Goal: Task Accomplishment & Management: Manage account settings

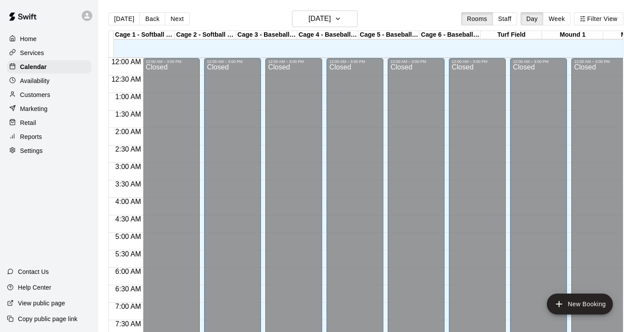
scroll to position [530, 0]
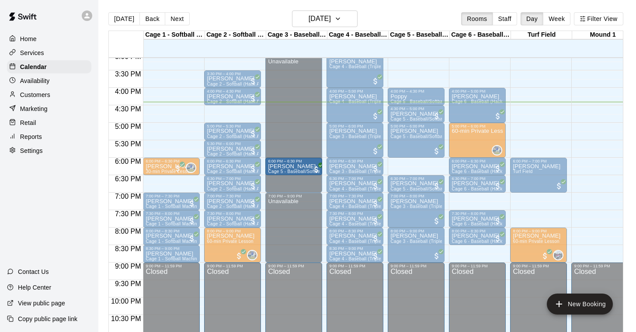
drag, startPoint x: 414, startPoint y: 166, endPoint x: 305, endPoint y: 167, distance: 109.4
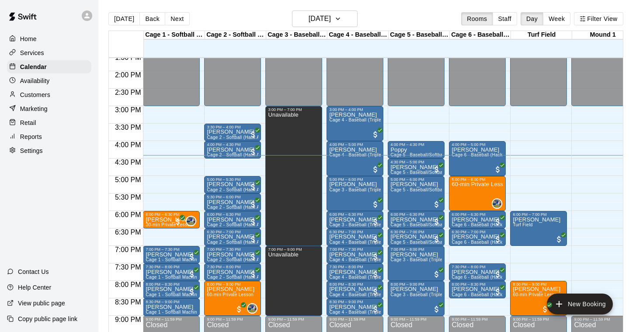
scroll to position [483, 0]
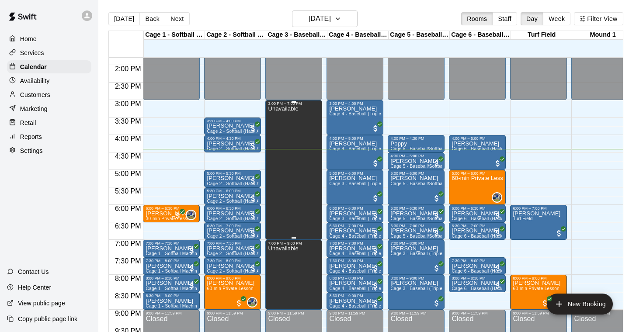
click at [295, 161] on div "Unavailable" at bounding box center [283, 272] width 30 height 332
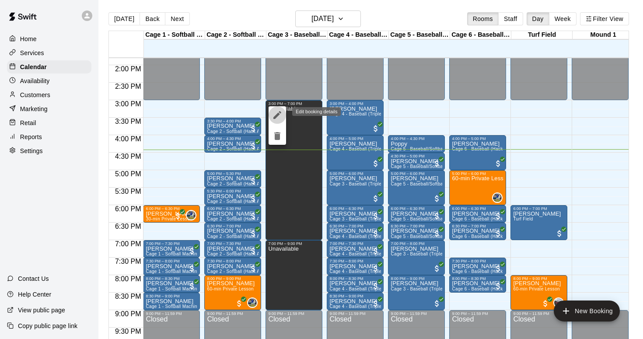
click at [278, 115] on icon "edit" at bounding box center [277, 115] width 8 height 8
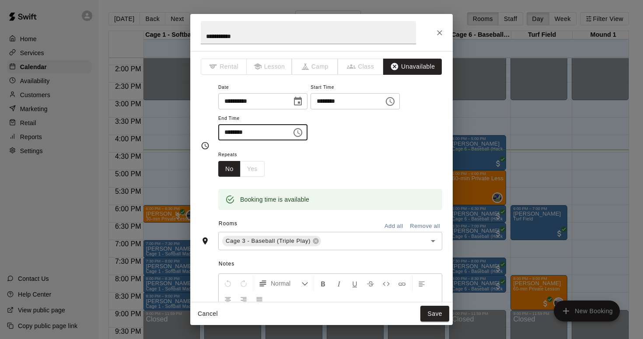
click at [266, 134] on input "********" at bounding box center [251, 132] width 67 height 16
type input "********"
click at [431, 315] on button "Save" at bounding box center [434, 314] width 29 height 16
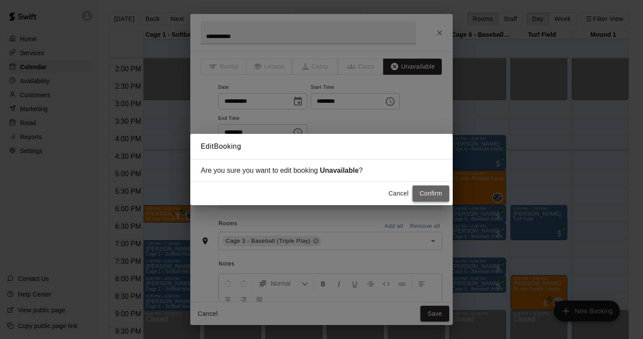
click at [427, 190] on button "Confirm" at bounding box center [430, 193] width 37 height 16
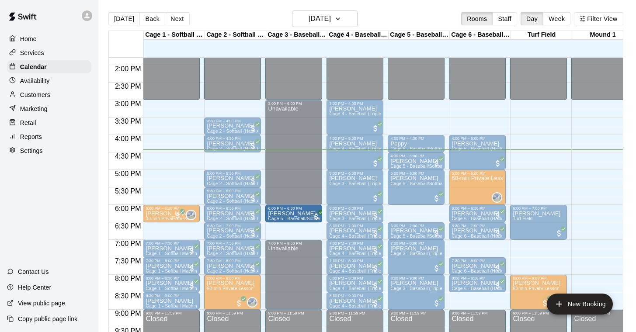
drag, startPoint x: 425, startPoint y: 213, endPoint x: 311, endPoint y: 214, distance: 114.2
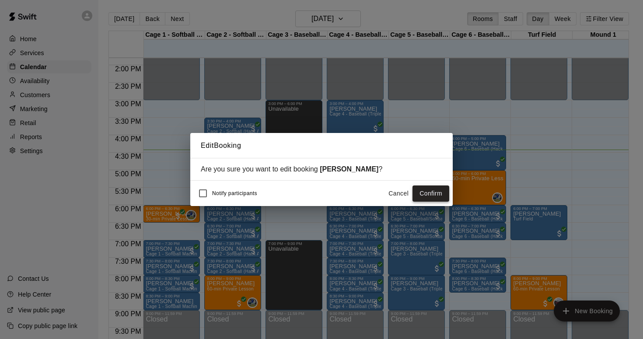
click at [432, 192] on button "Confirm" at bounding box center [430, 193] width 37 height 16
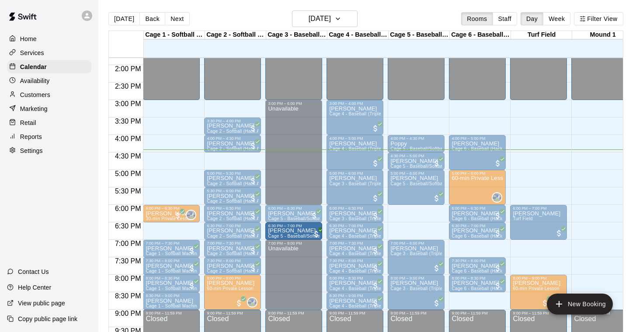
drag, startPoint x: 412, startPoint y: 229, endPoint x: 299, endPoint y: 234, distance: 113.4
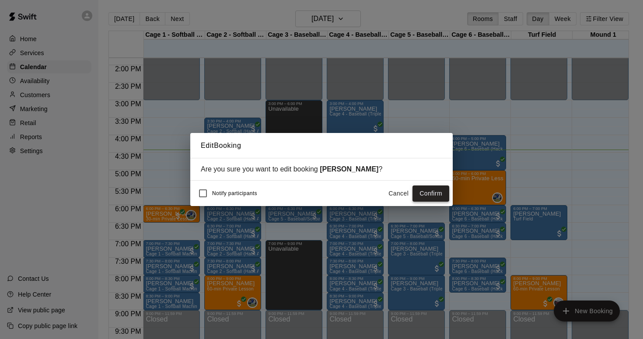
click at [427, 191] on button "Confirm" at bounding box center [430, 193] width 37 height 16
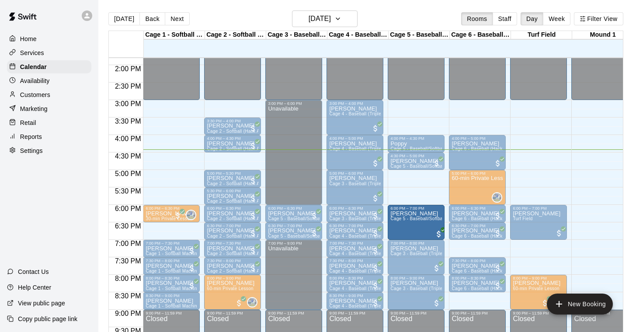
drag, startPoint x: 415, startPoint y: 182, endPoint x: 415, endPoint y: 220, distance: 37.6
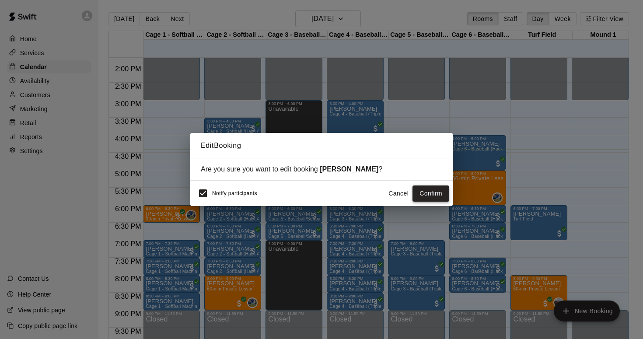
click at [428, 191] on button "Confirm" at bounding box center [430, 193] width 37 height 16
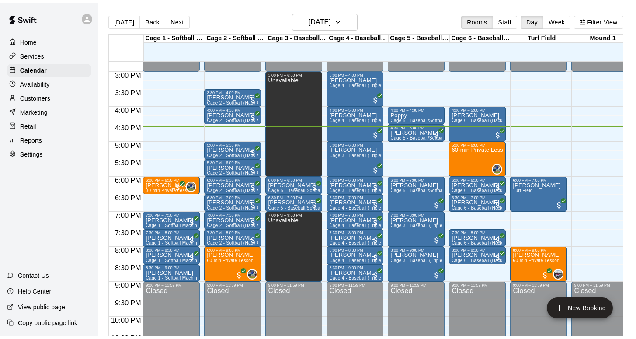
scroll to position [513, 0]
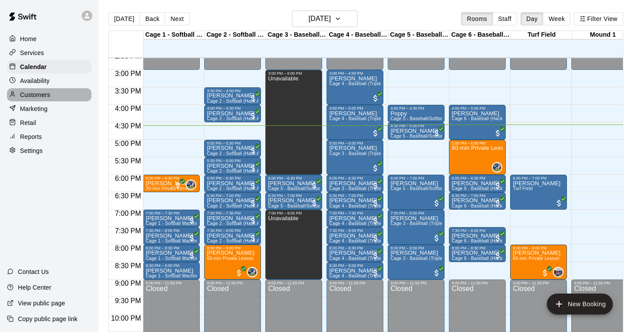
click at [31, 95] on p "Customers" at bounding box center [35, 95] width 30 height 9
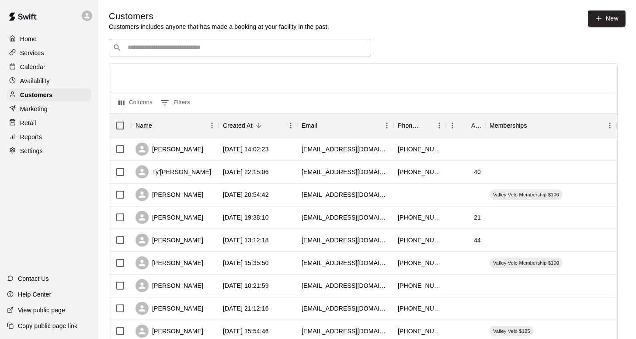
click at [134, 48] on input "Search customers by name or email" at bounding box center [246, 47] width 242 height 9
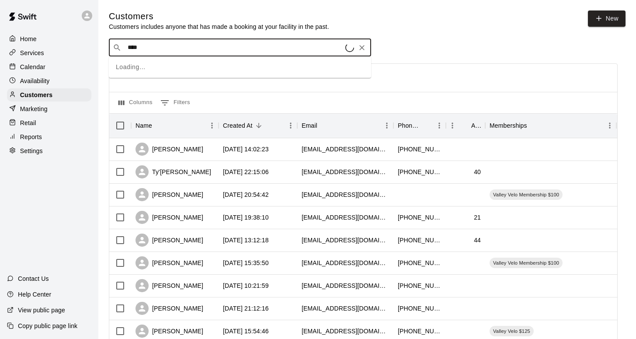
type input "*****"
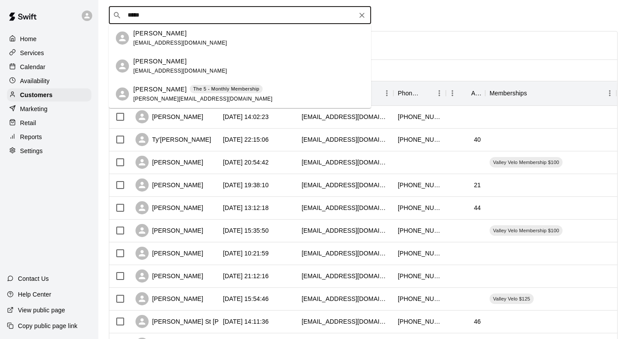
scroll to position [33, 0]
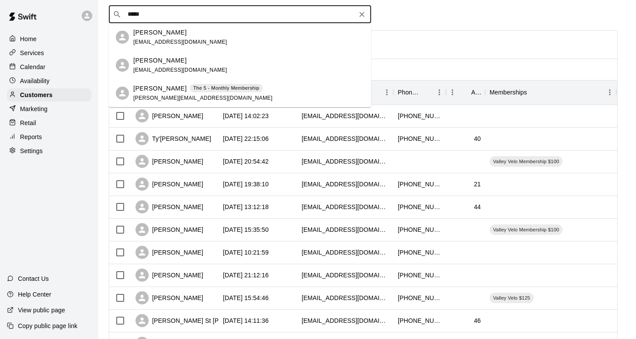
click at [159, 33] on p "BILAL CHAUDHRY" at bounding box center [159, 32] width 53 height 9
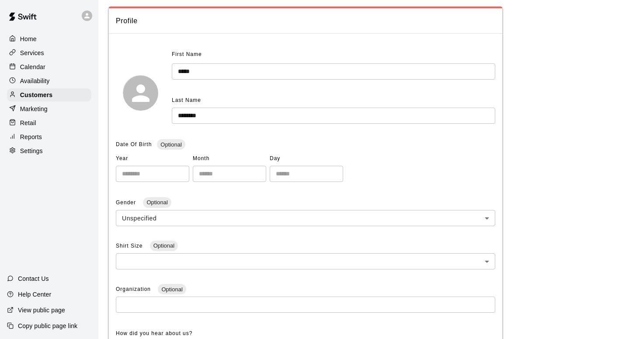
scroll to position [38, 0]
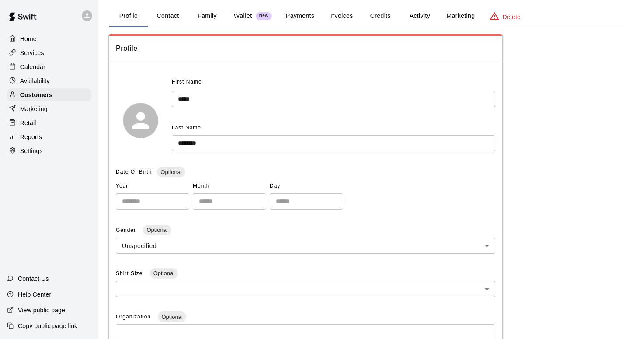
click at [203, 18] on button "Family" at bounding box center [207, 16] width 39 height 21
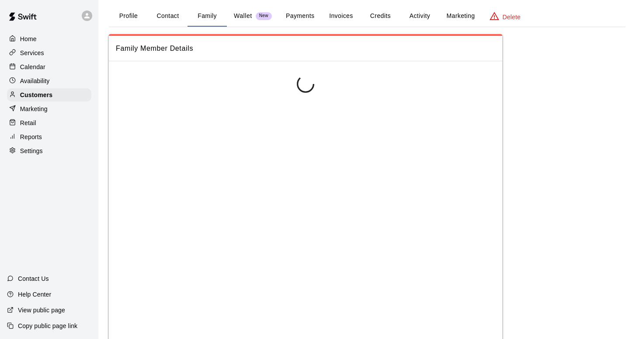
scroll to position [0, 0]
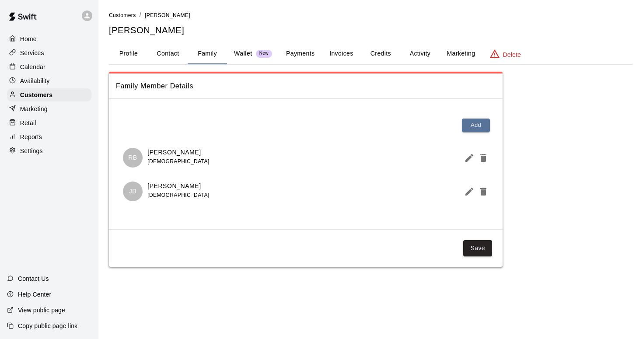
click at [302, 54] on button "Payments" at bounding box center [300, 53] width 42 height 21
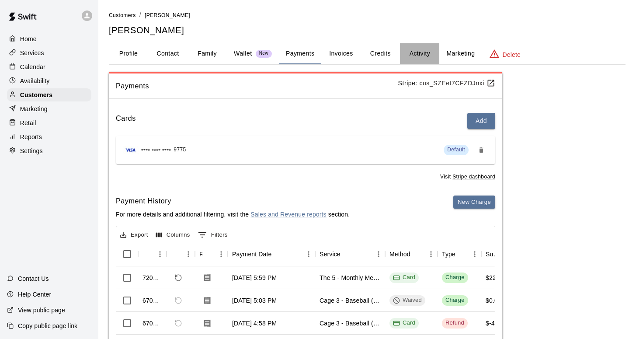
click at [410, 51] on button "Activity" at bounding box center [419, 53] width 39 height 21
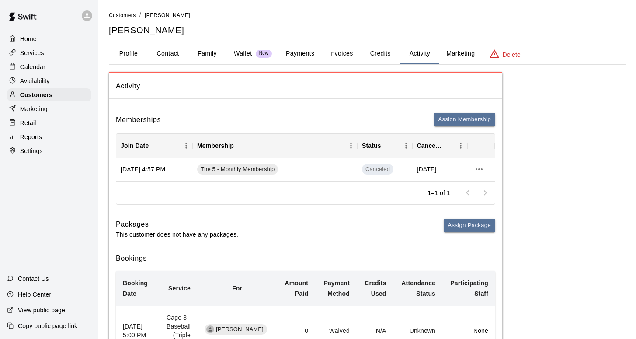
click at [35, 66] on p "Calendar" at bounding box center [32, 67] width 25 height 9
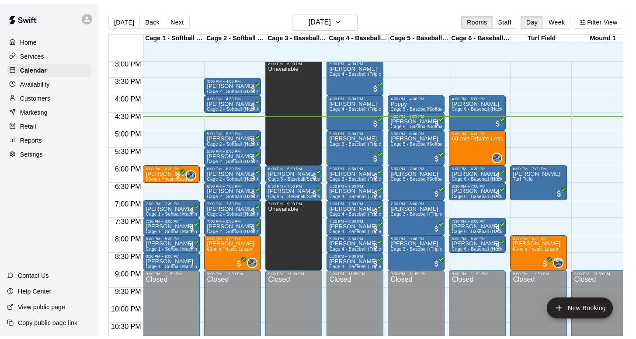
scroll to position [531, 0]
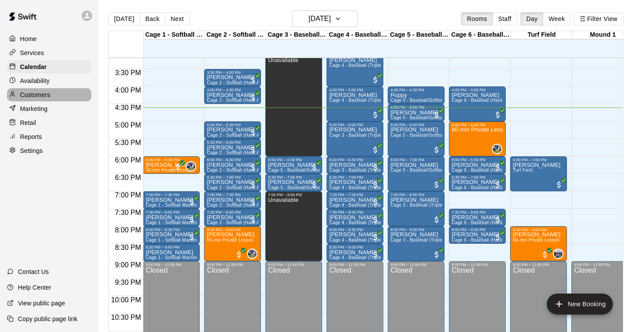
click at [31, 91] on p "Customers" at bounding box center [35, 95] width 30 height 9
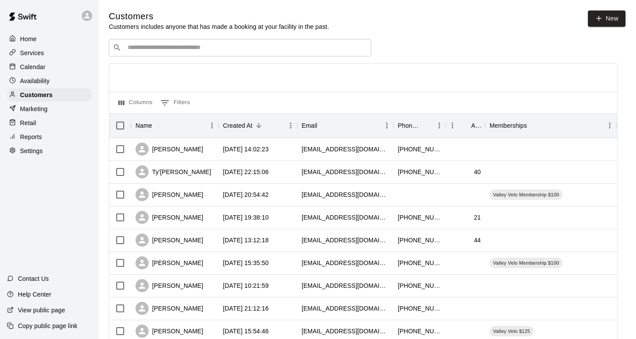
click at [149, 43] on input "Search customers by name or email" at bounding box center [246, 47] width 242 height 9
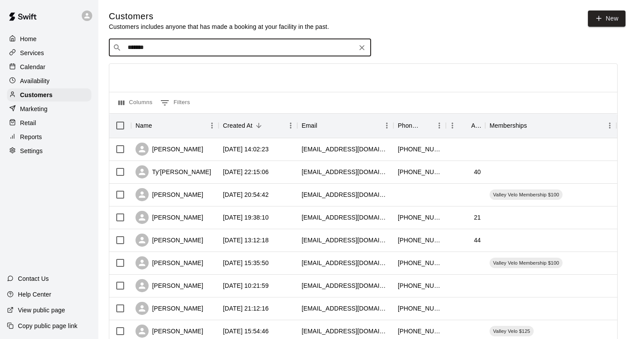
type input "********"
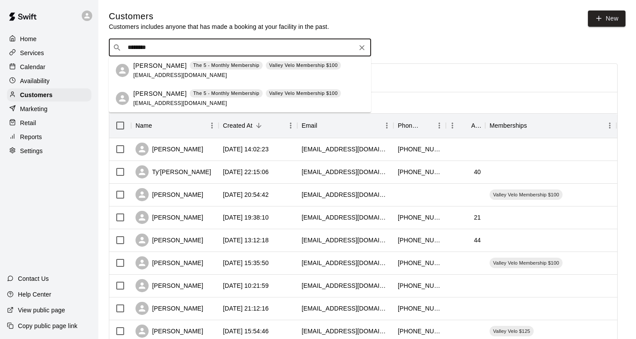
click at [151, 70] on div "Peter Glassman The 5 - Monthly Membership Valley Velo Membership $100 pglass200…" at bounding box center [237, 70] width 208 height 19
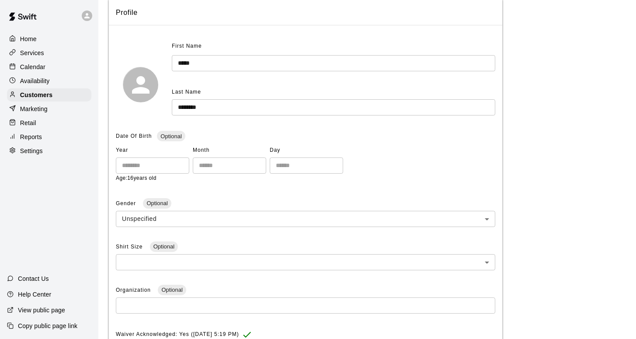
scroll to position [27, 0]
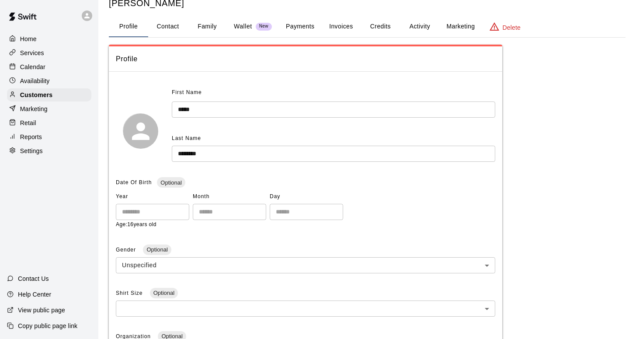
click at [410, 22] on button "Activity" at bounding box center [419, 26] width 39 height 21
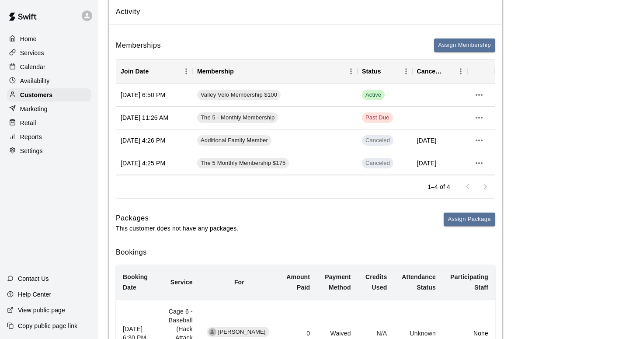
scroll to position [0, 0]
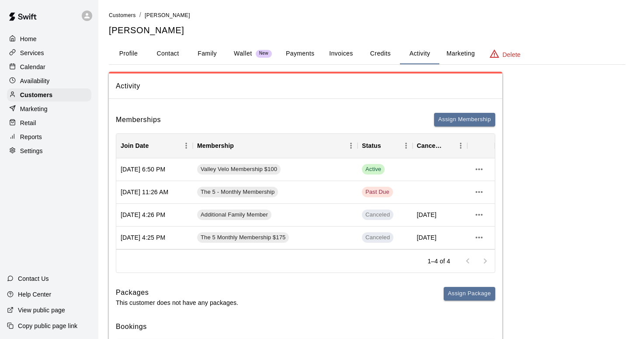
click at [310, 52] on button "Payments" at bounding box center [300, 53] width 42 height 21
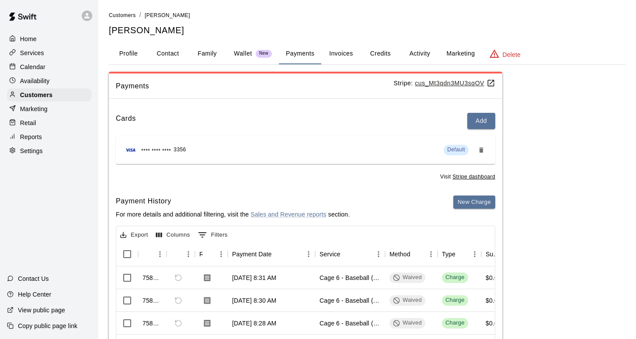
click at [414, 52] on button "Activity" at bounding box center [419, 53] width 39 height 21
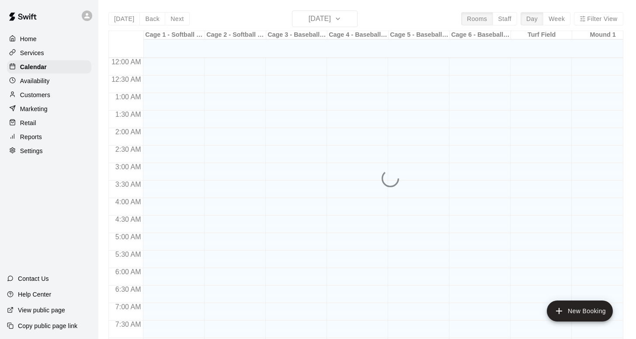
scroll to position [523, 0]
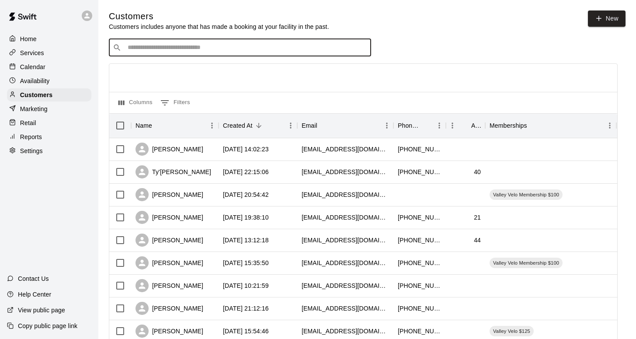
click at [136, 46] on input "Search customers by name or email" at bounding box center [246, 47] width 242 height 9
type input "********"
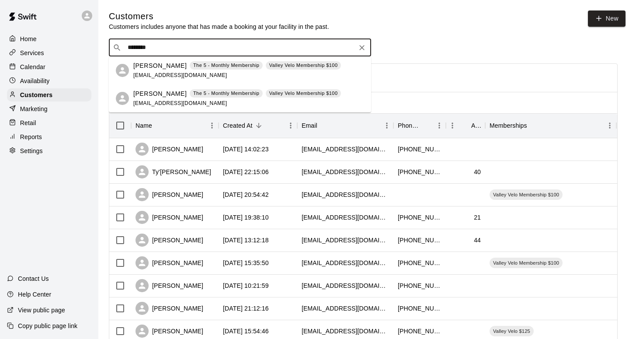
click at [151, 96] on p "Ryan Glassman" at bounding box center [159, 93] width 53 height 9
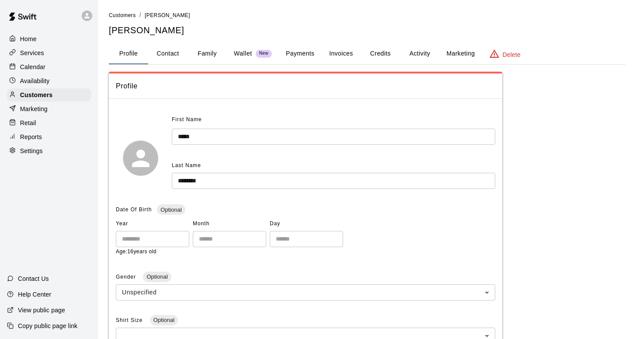
click at [418, 52] on button "Activity" at bounding box center [419, 53] width 39 height 21
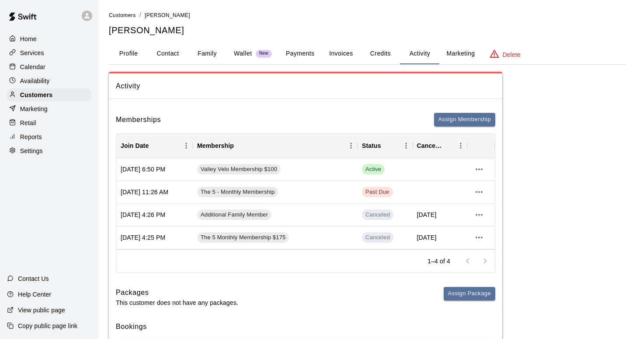
click at [201, 52] on button "Family" at bounding box center [207, 53] width 39 height 21
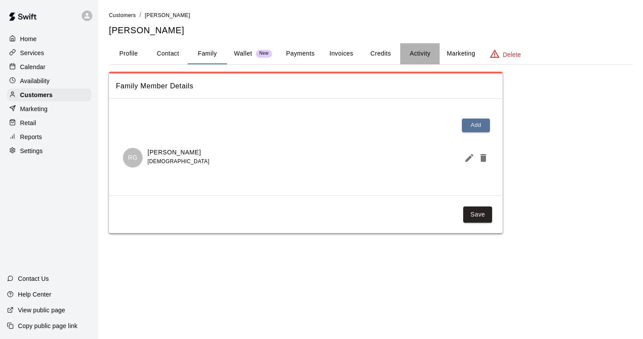
click at [416, 56] on button "Activity" at bounding box center [419, 53] width 39 height 21
